Goal: Check status

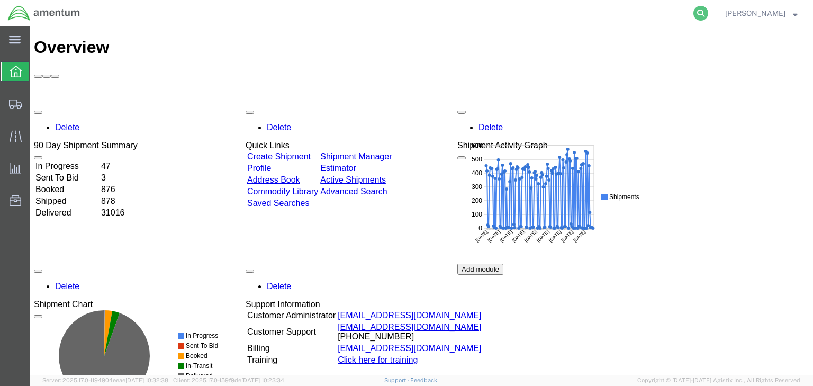
drag, startPoint x: 716, startPoint y: 12, endPoint x: 605, endPoint y: 15, distance: 111.7
click at [708, 12] on icon at bounding box center [700, 13] width 15 height 15
paste input "56549905"
click at [443, 16] on input "56549905" at bounding box center [532, 13] width 322 height 25
paste input "56549905"
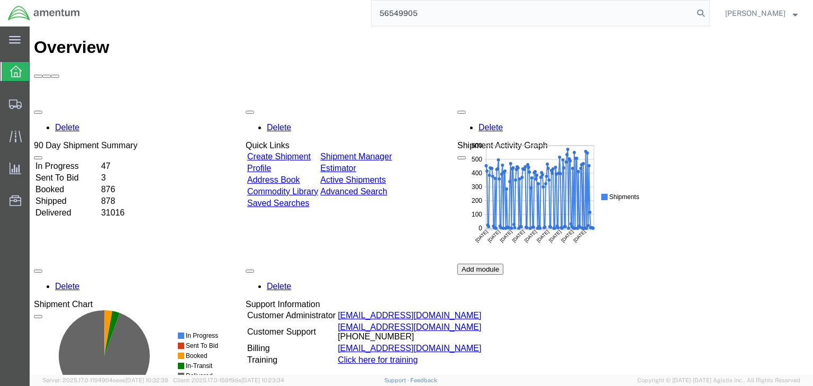
type input "56549905"
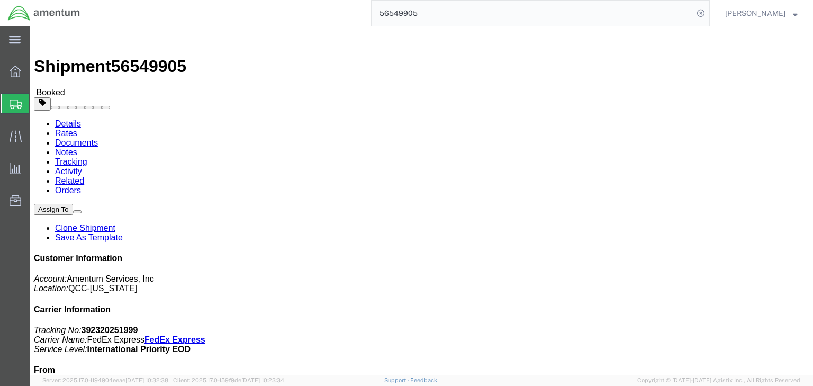
drag, startPoint x: 20, startPoint y: 102, endPoint x: 0, endPoint y: 158, distance: 59.9
click at [20, 102] on icon at bounding box center [16, 104] width 13 height 10
